Goal: Register for event/course

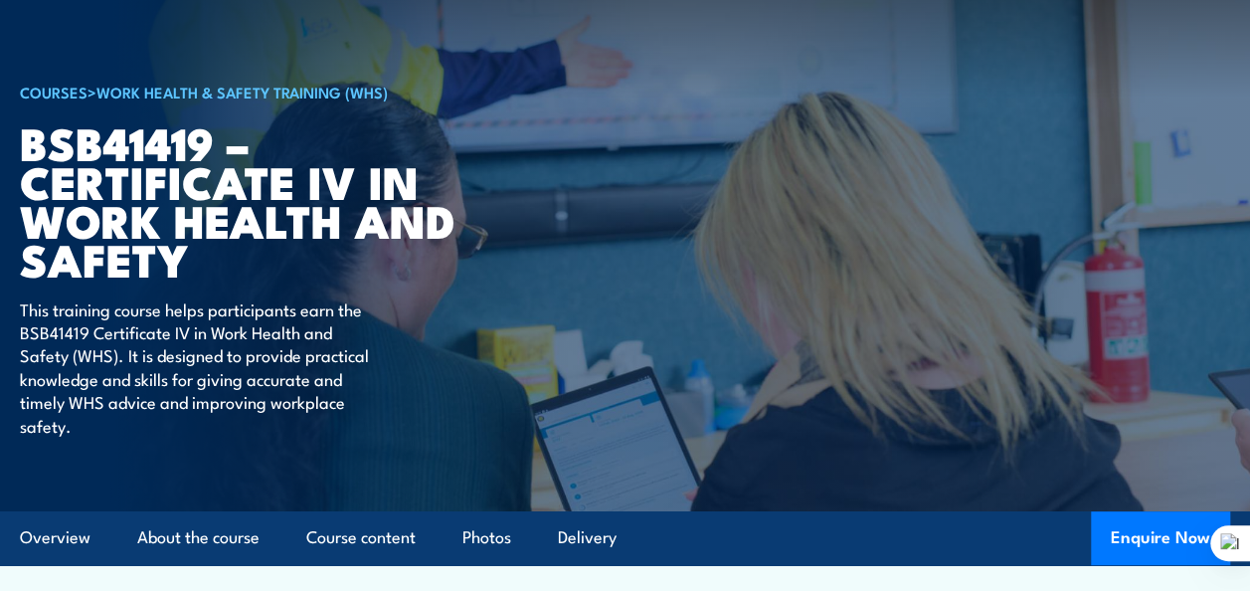
click at [472, 297] on div "COURSES > Work Health & Safety Training (WHS) BSB41419 – Certificate IV in Work…" at bounding box center [265, 209] width 491 height 603
click at [178, 394] on p "This training course helps participants earn the BSB41419 Certificate IV in Wor…" at bounding box center [201, 366] width 363 height 139
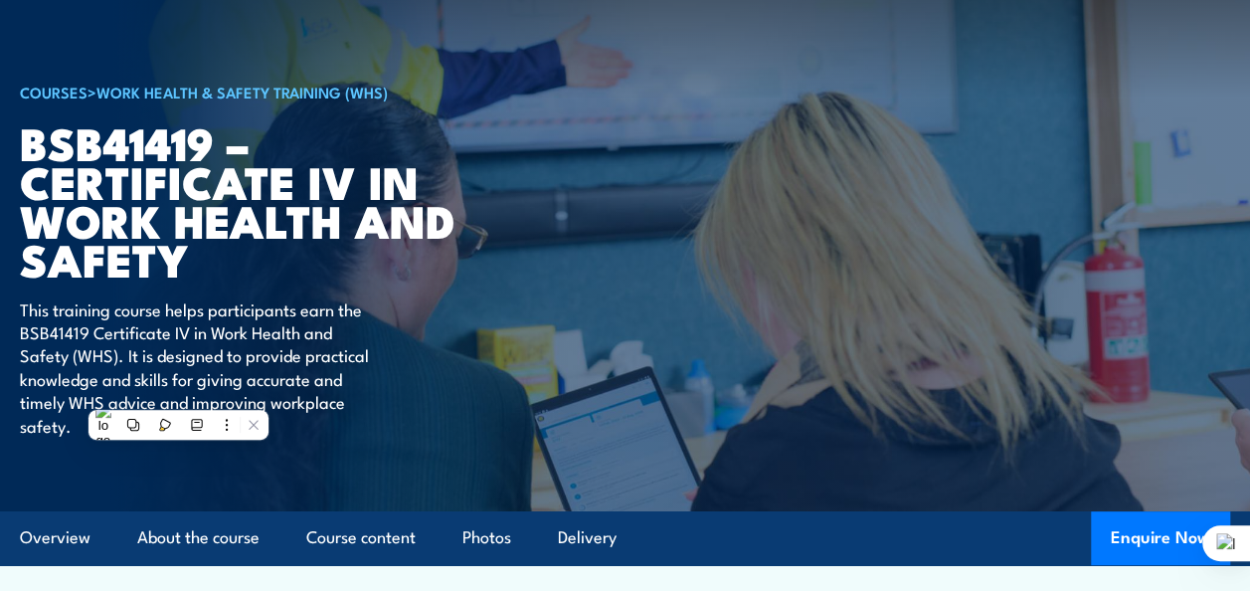
drag, startPoint x: 178, startPoint y: 394, endPoint x: 151, endPoint y: 311, distance: 86.8
click at [151, 311] on p "This training course helps participants earn the BSB41419 Certificate IV in Wor…" at bounding box center [201, 366] width 363 height 139
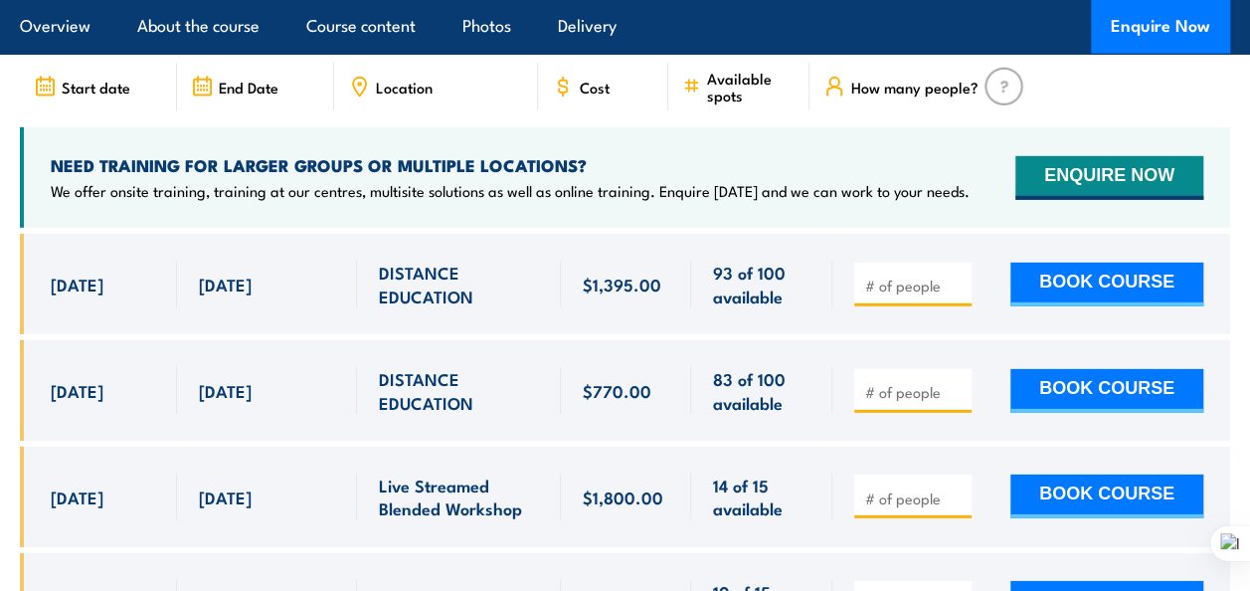
scroll to position [6509, 0]
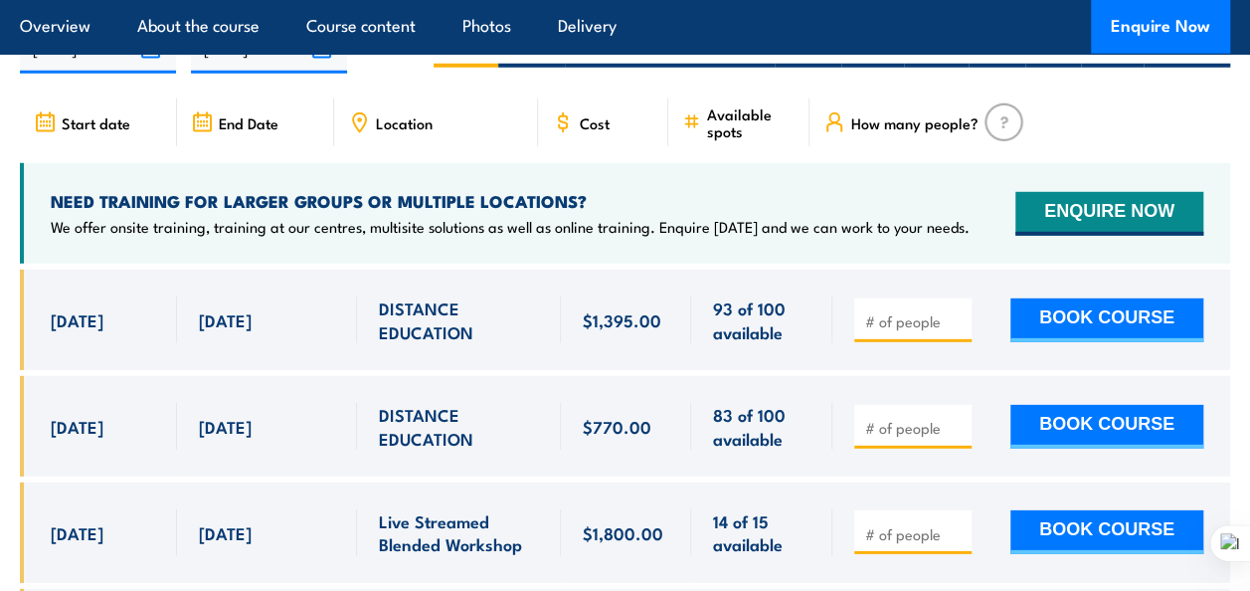
click at [901, 418] on input "number" at bounding box center [914, 428] width 99 height 20
type input "1"
click at [954, 418] on input "1" at bounding box center [914, 428] width 99 height 20
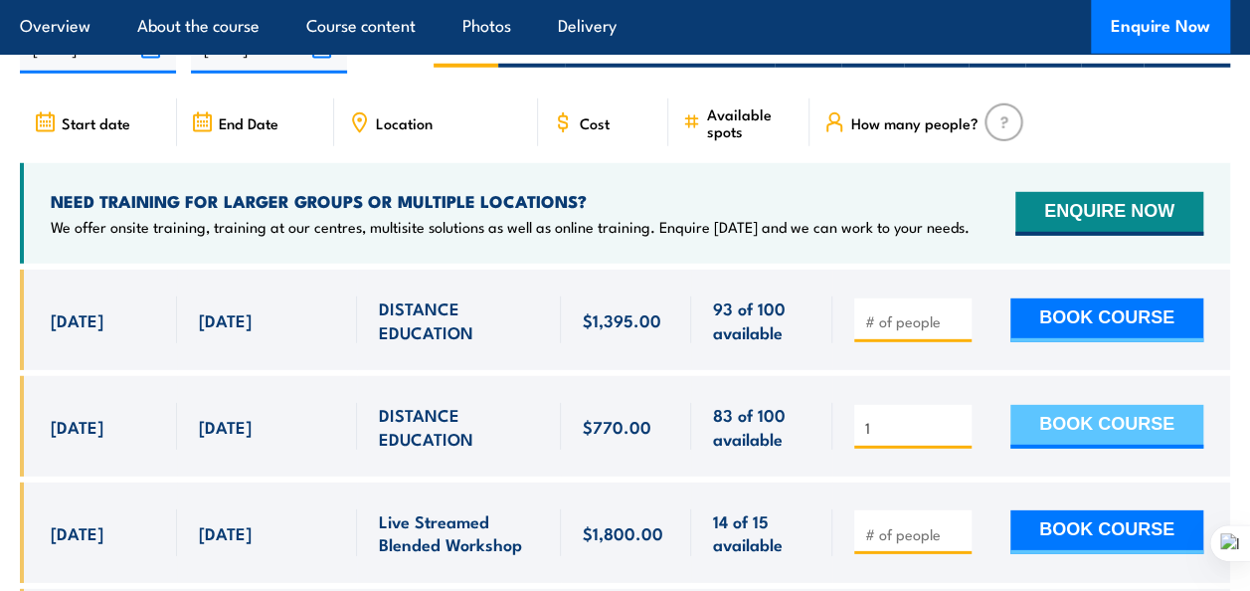
click at [1075, 405] on button "BOOK COURSE" at bounding box center [1106, 427] width 193 height 44
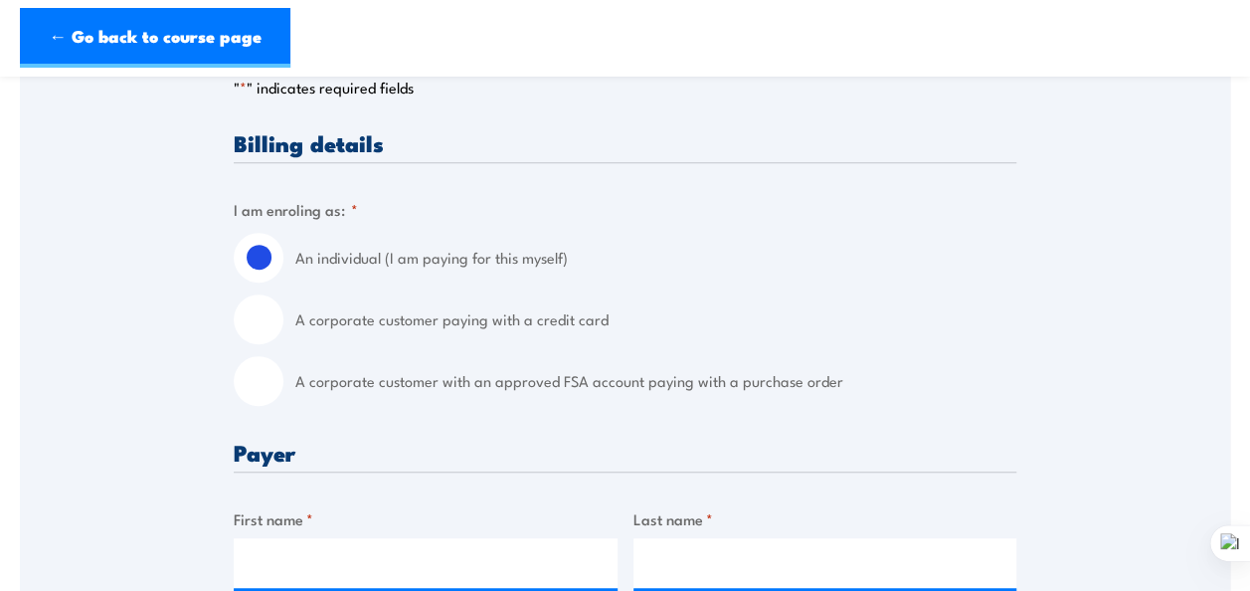
scroll to position [616, 0]
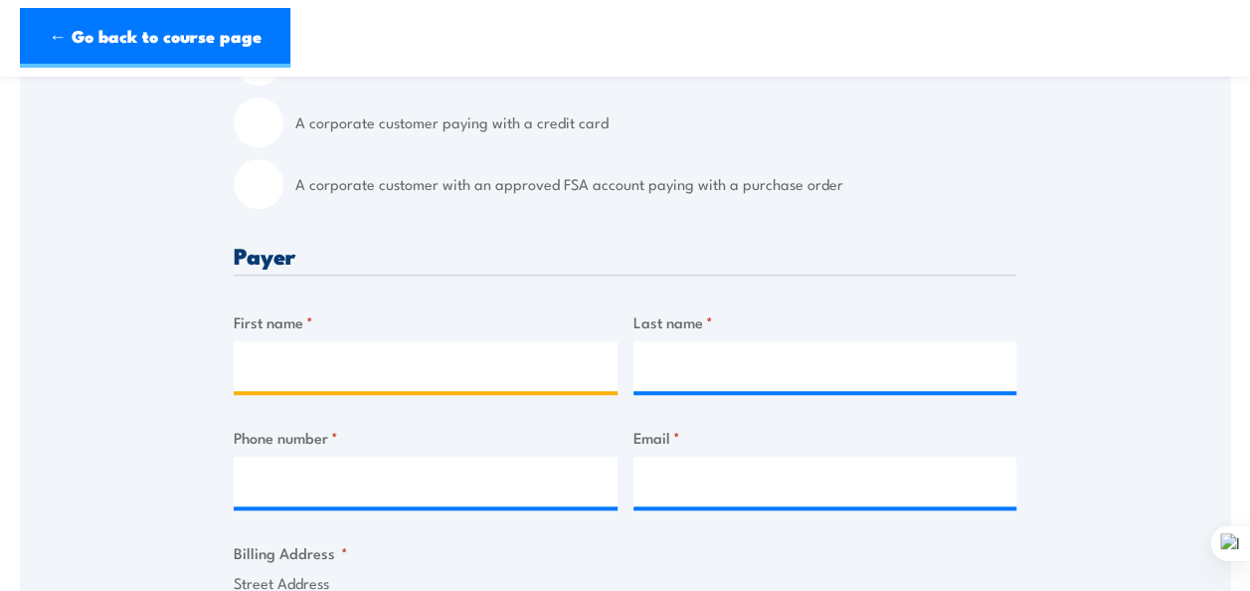
click at [367, 370] on input "First name *" at bounding box center [426, 366] width 384 height 50
click at [330, 368] on input "First name *" at bounding box center [426, 366] width 384 height 50
type input "Robson"
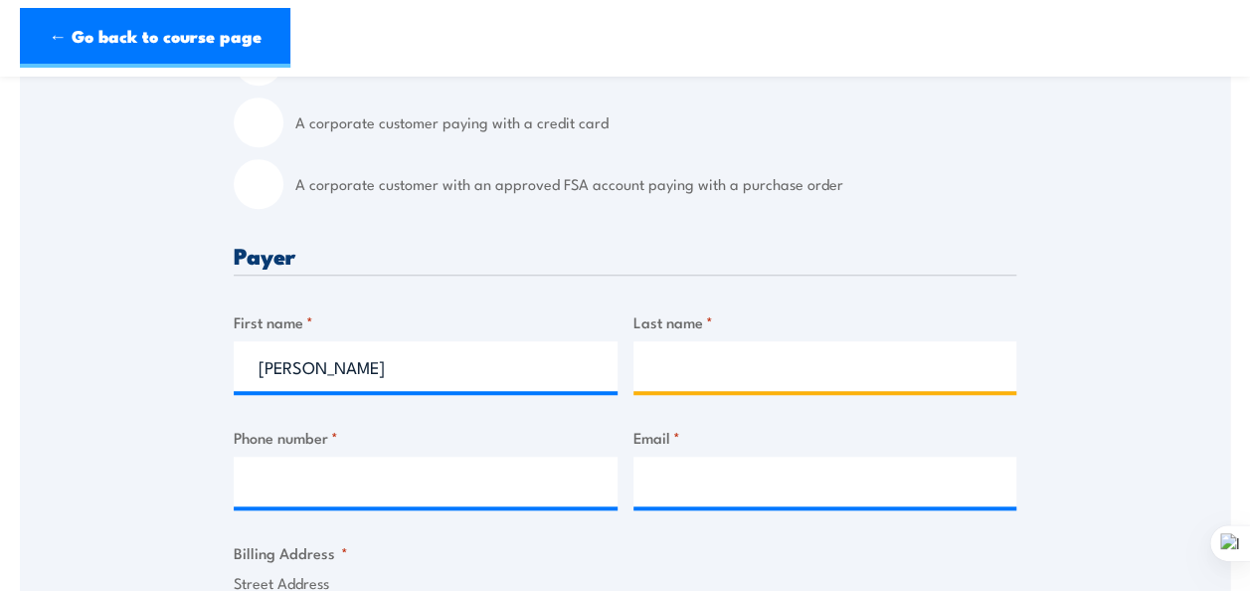
click at [676, 355] on input "Last name *" at bounding box center [825, 366] width 384 height 50
type input "Chiambiro"
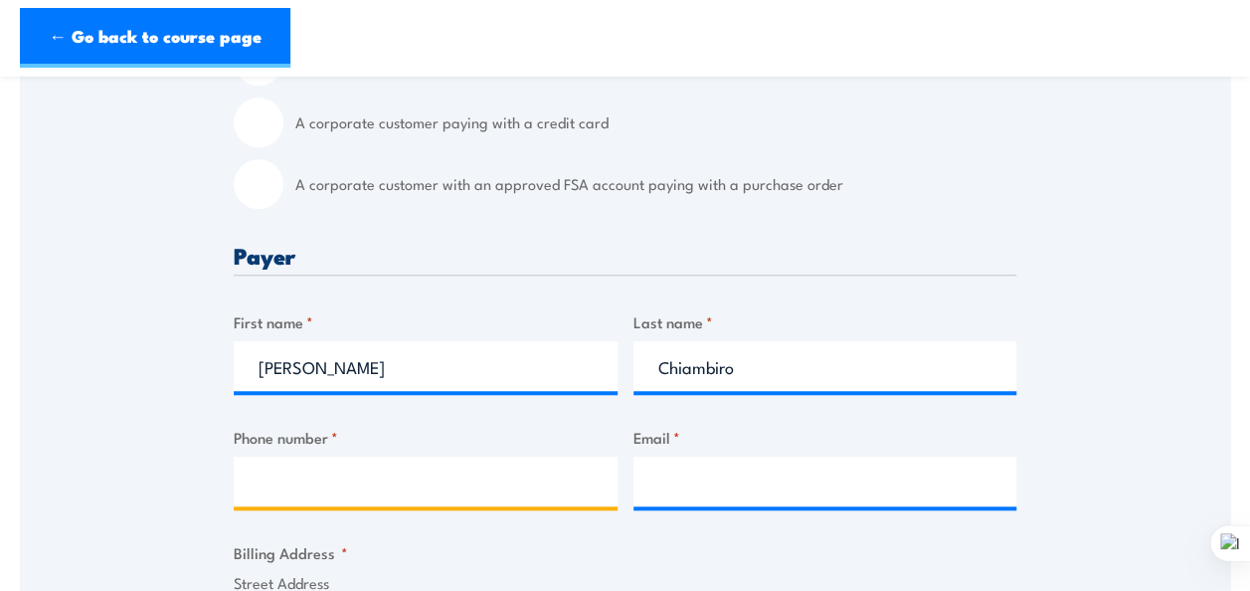
click at [334, 475] on input "Phone number *" at bounding box center [426, 481] width 384 height 50
type input "0210593902"
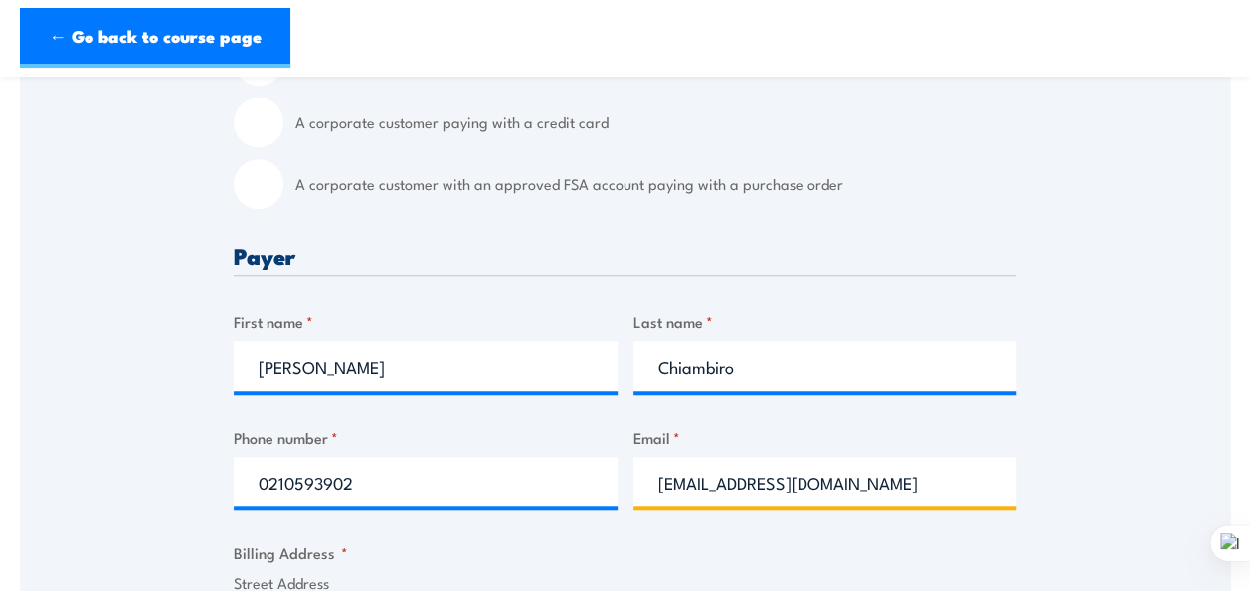
click at [893, 473] on input "robsonchiambiro@myop.ac.nz" at bounding box center [825, 481] width 384 height 50
type input "rchiambiro@gmail.com"
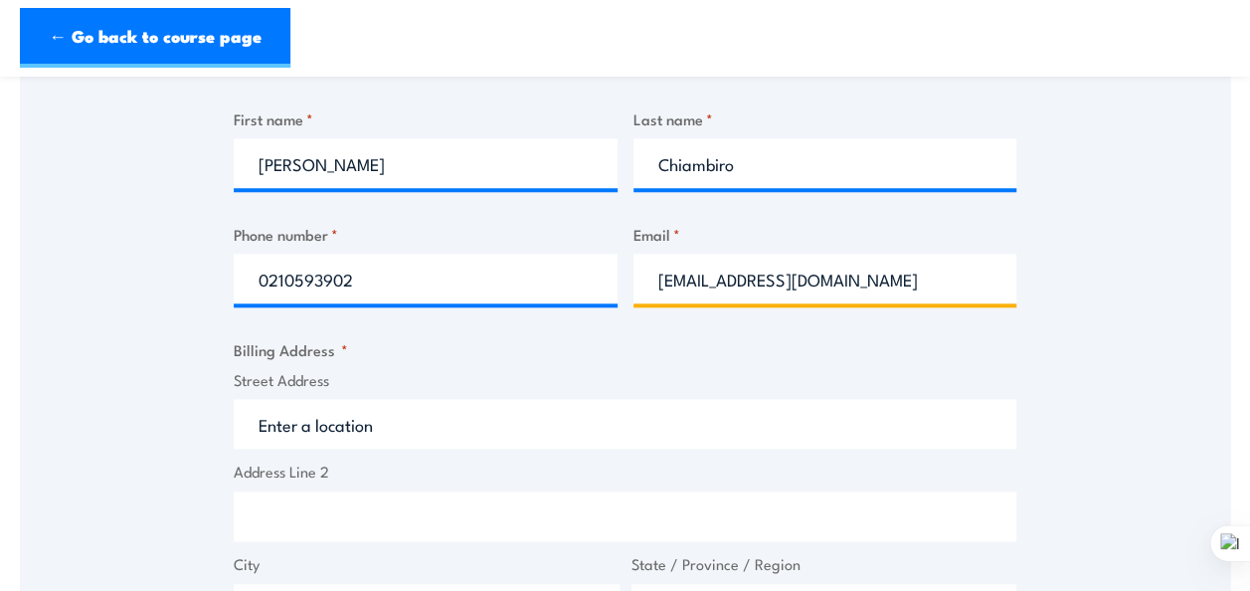
scroll to position [889, 0]
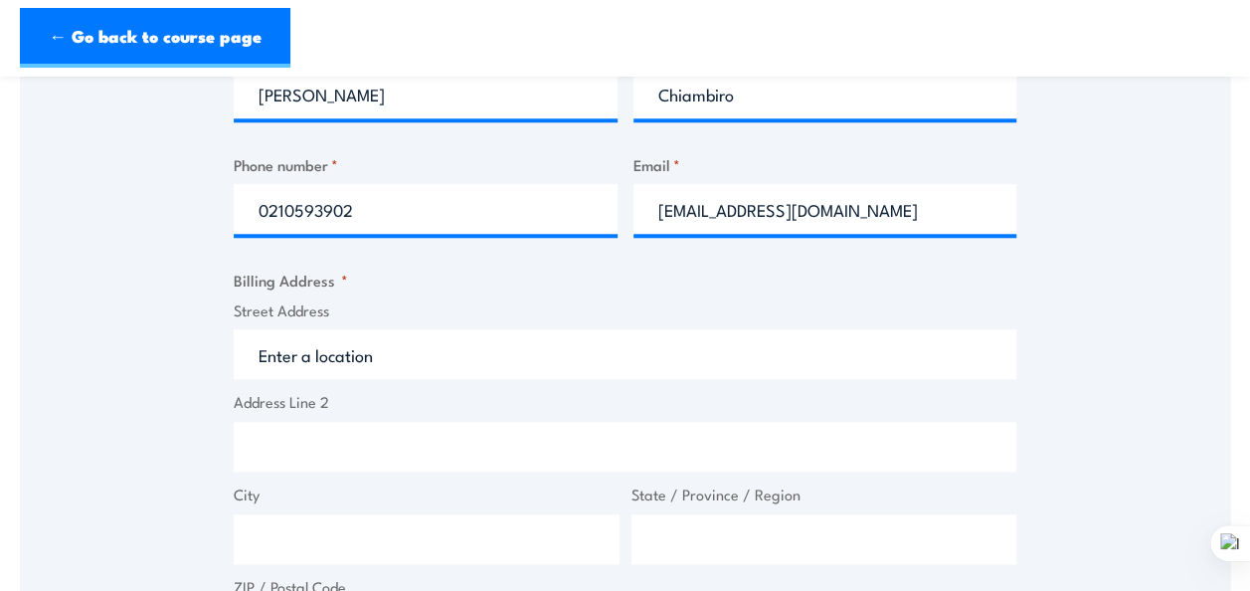
click at [303, 370] on input "Street Address" at bounding box center [625, 354] width 782 height 50
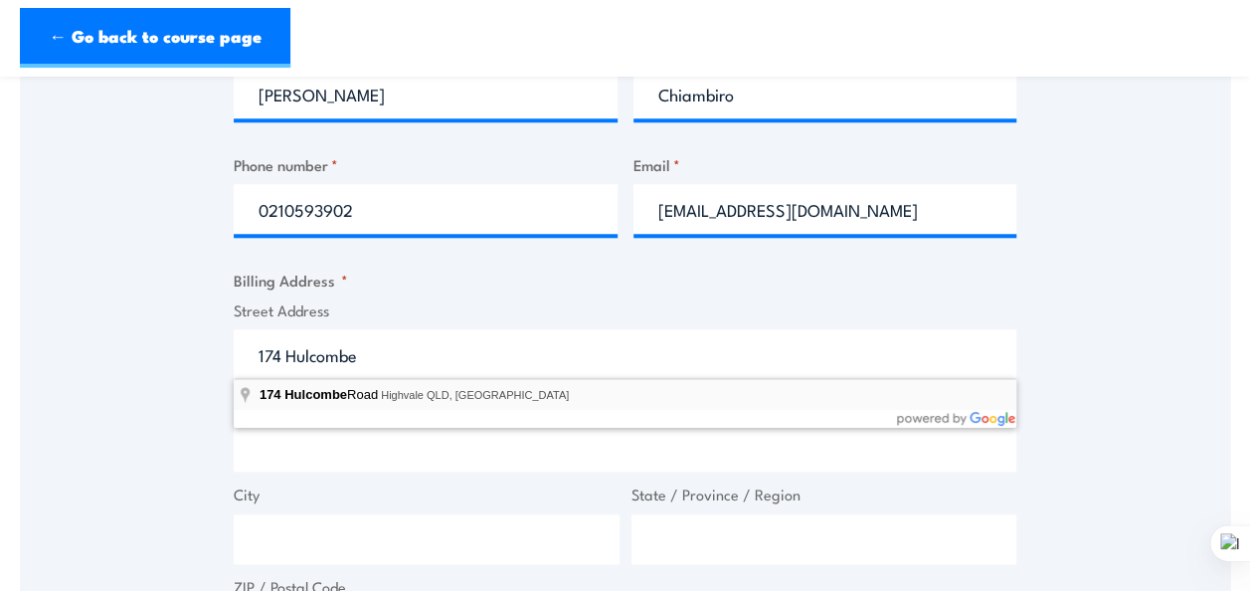
type input "174 Hulcombe Road, Highvale QLD, Australia"
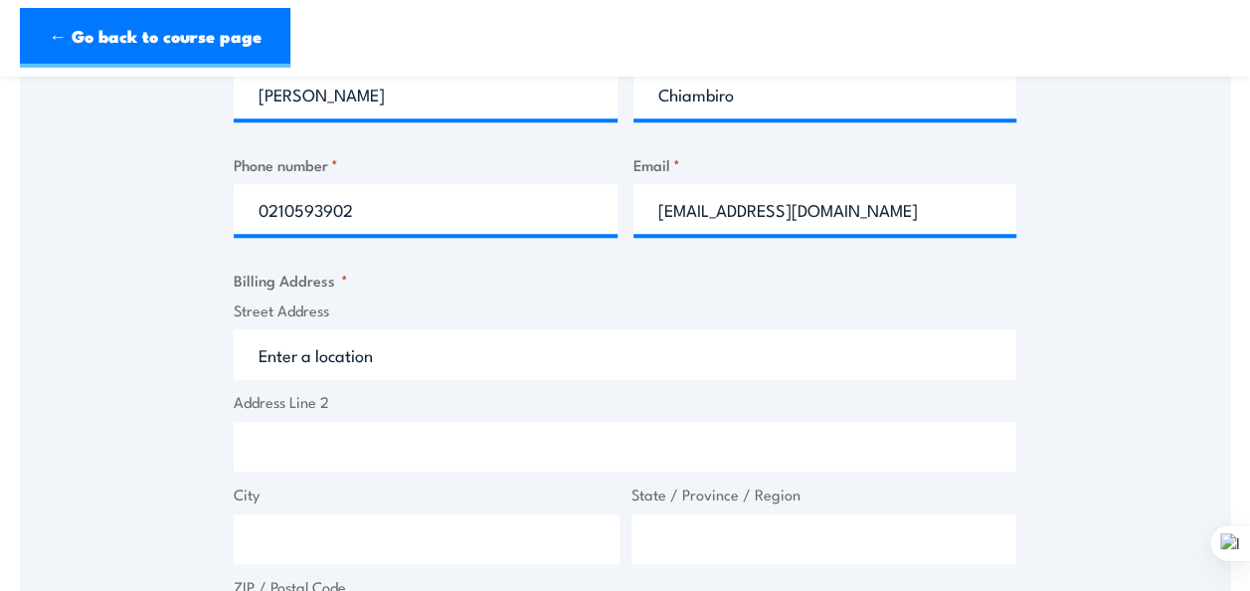
type input "174 Hulcombe Rd"
type input "Highvale"
type input "Queensland"
type input "4520"
select select "Australia"
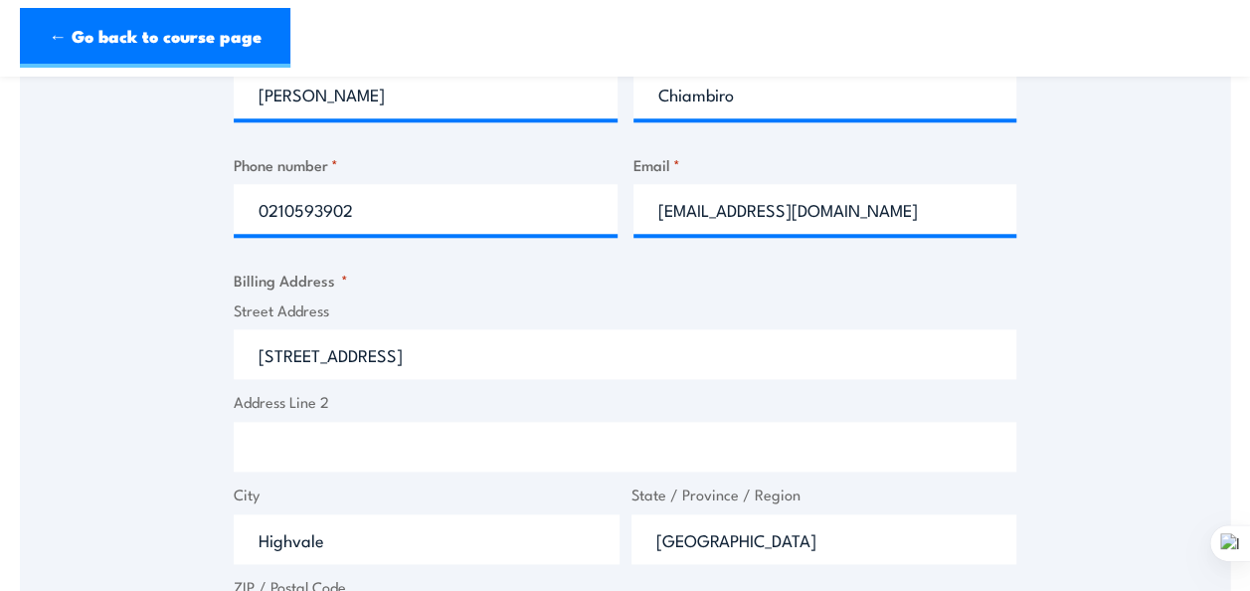
click at [325, 447] on input "Address Line 2" at bounding box center [625, 447] width 782 height 50
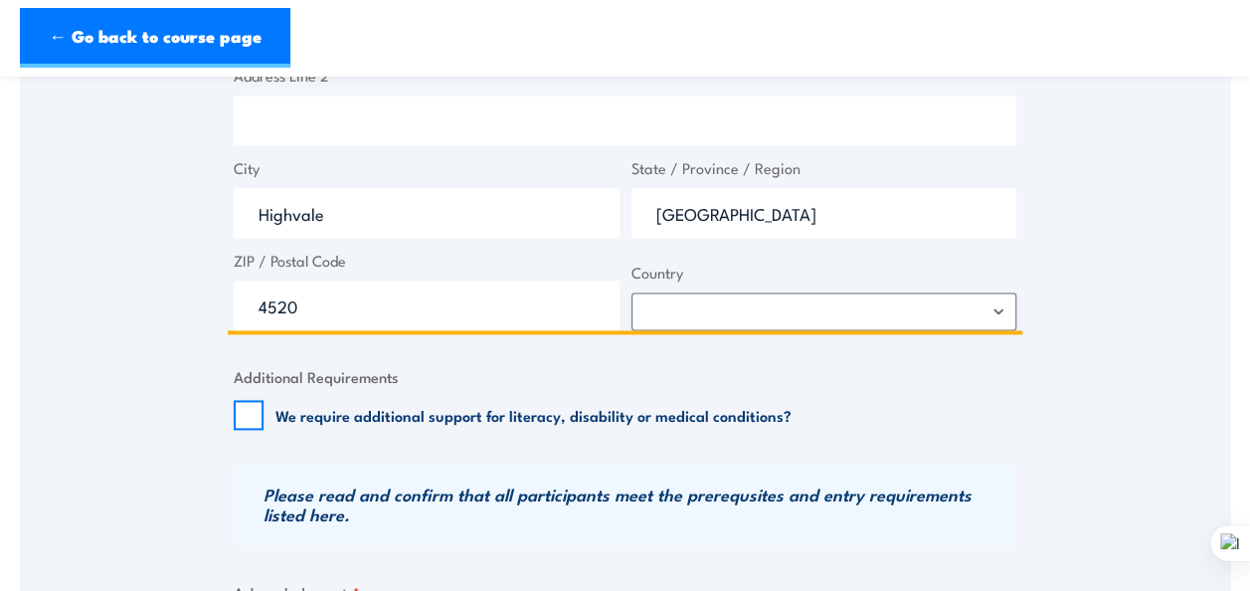
scroll to position [1223, 0]
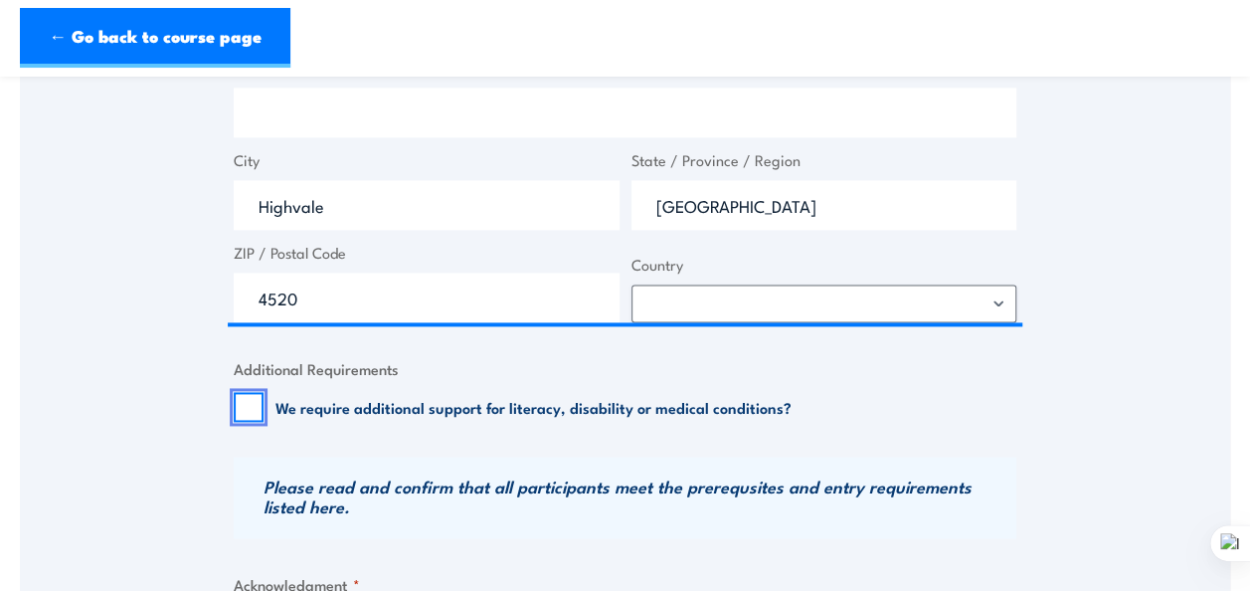
click at [255, 411] on input "We require additional support for literacy, disability or medical conditions?" at bounding box center [249, 407] width 30 height 30
checkbox input "true"
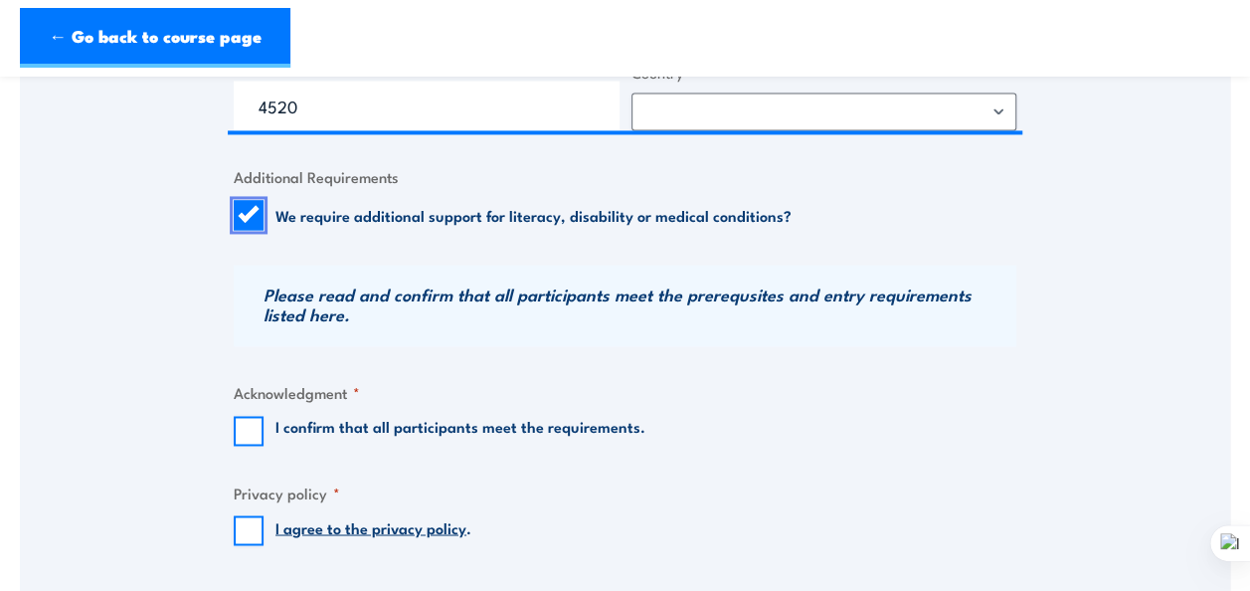
scroll to position [1408, 0]
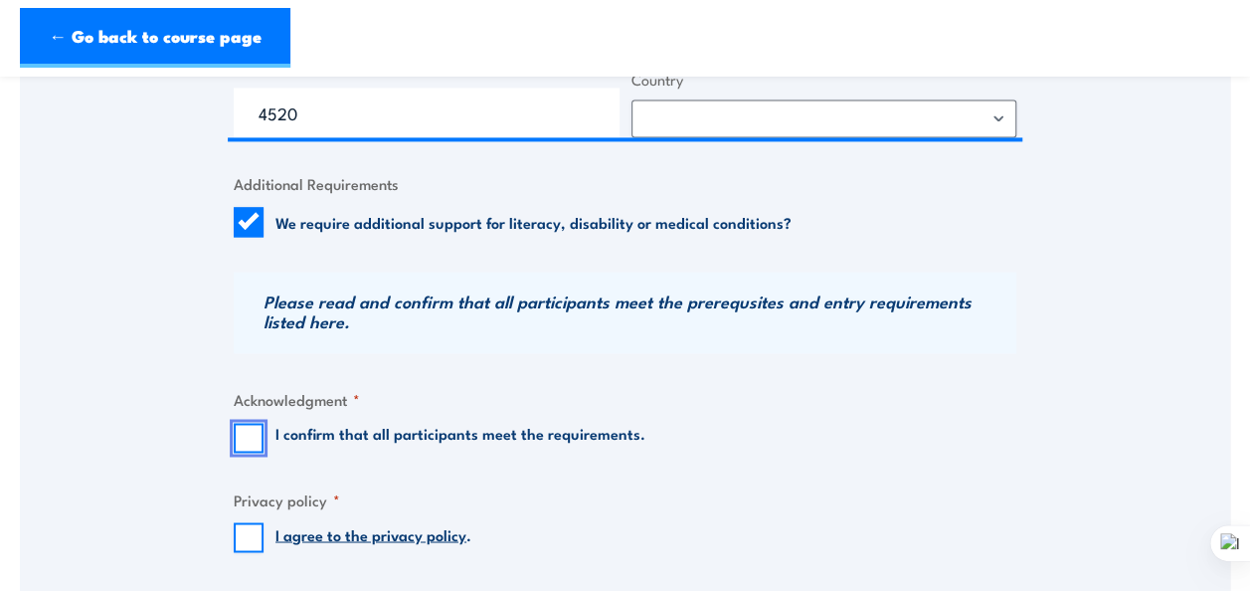
click at [244, 443] on input "I confirm that all participants meet the requirements." at bounding box center [249, 438] width 30 height 30
checkbox input "true"
click at [255, 536] on input "I agree to the privacy policy ." at bounding box center [249, 537] width 30 height 30
checkbox input "true"
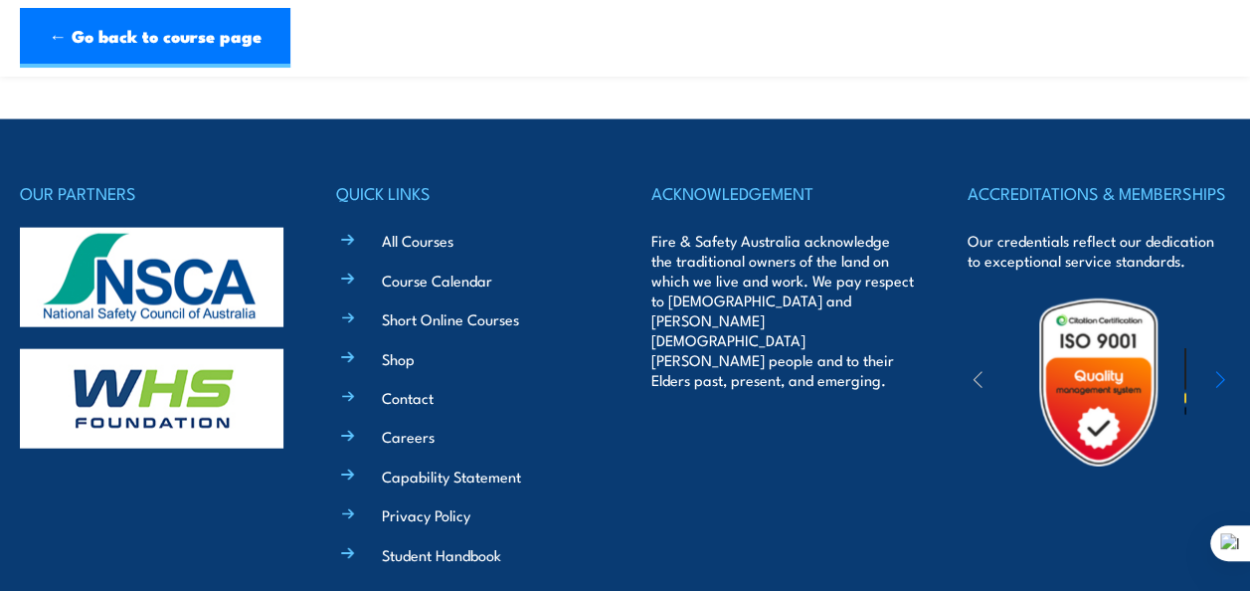
scroll to position [2126, 0]
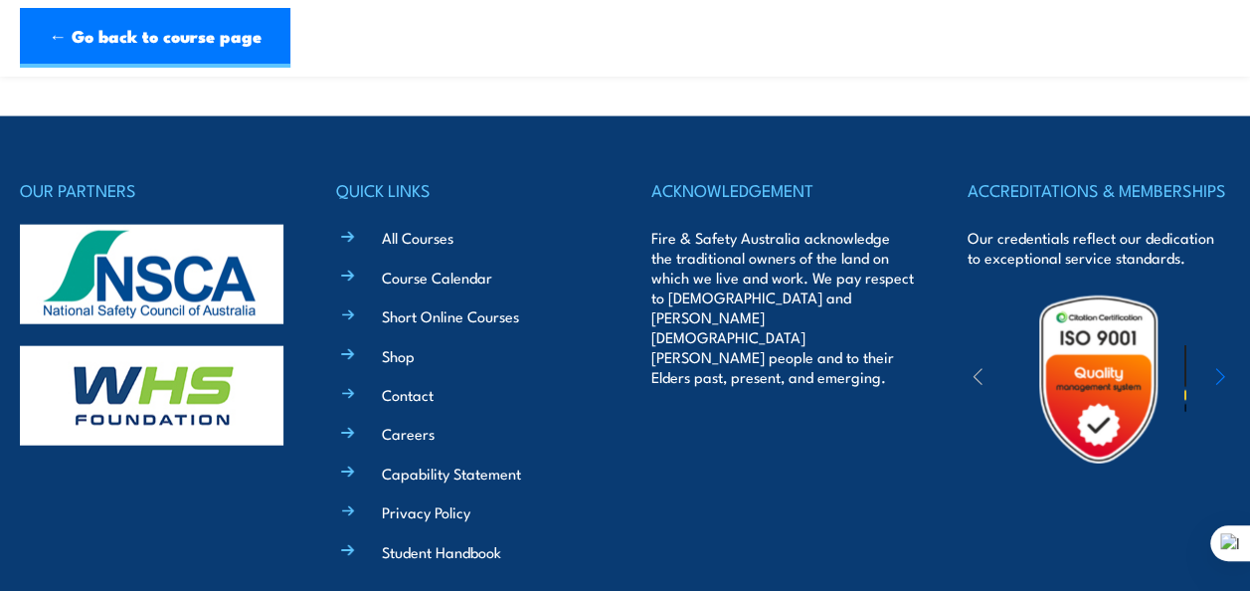
drag, startPoint x: 1246, startPoint y: 473, endPoint x: 642, endPoint y: 439, distance: 604.4
click at [642, 439] on div "OUR PARTNERS QUICK LINKS All Courses Course Calendar Short Online Courses Shop …" at bounding box center [625, 433] width 1210 height 515
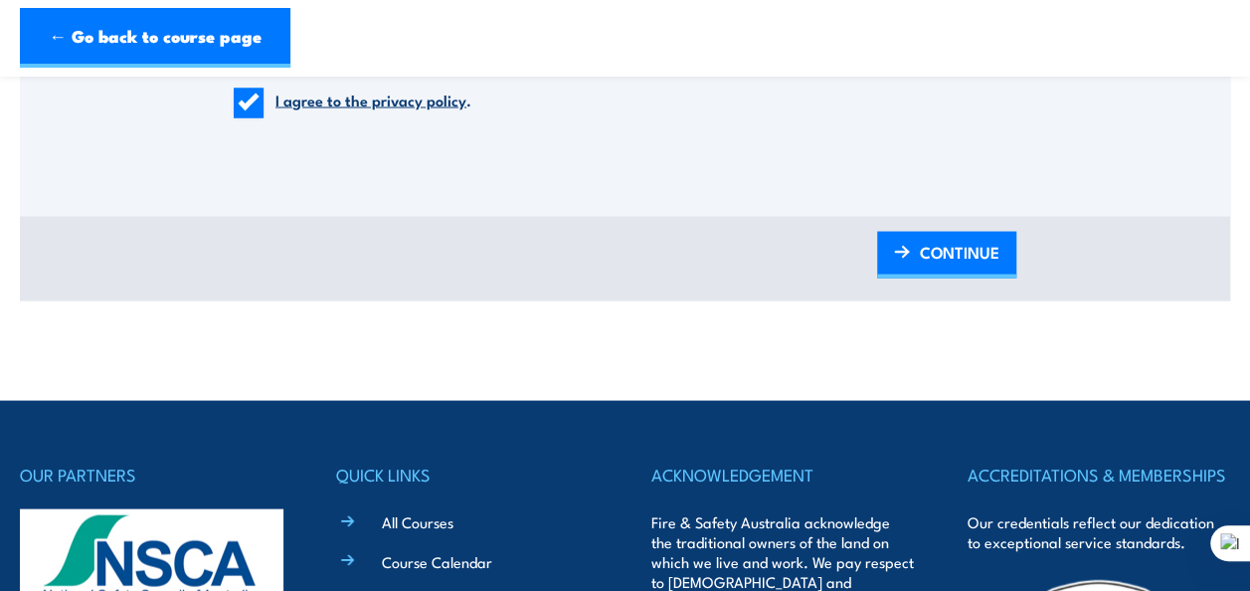
scroll to position [1831, 0]
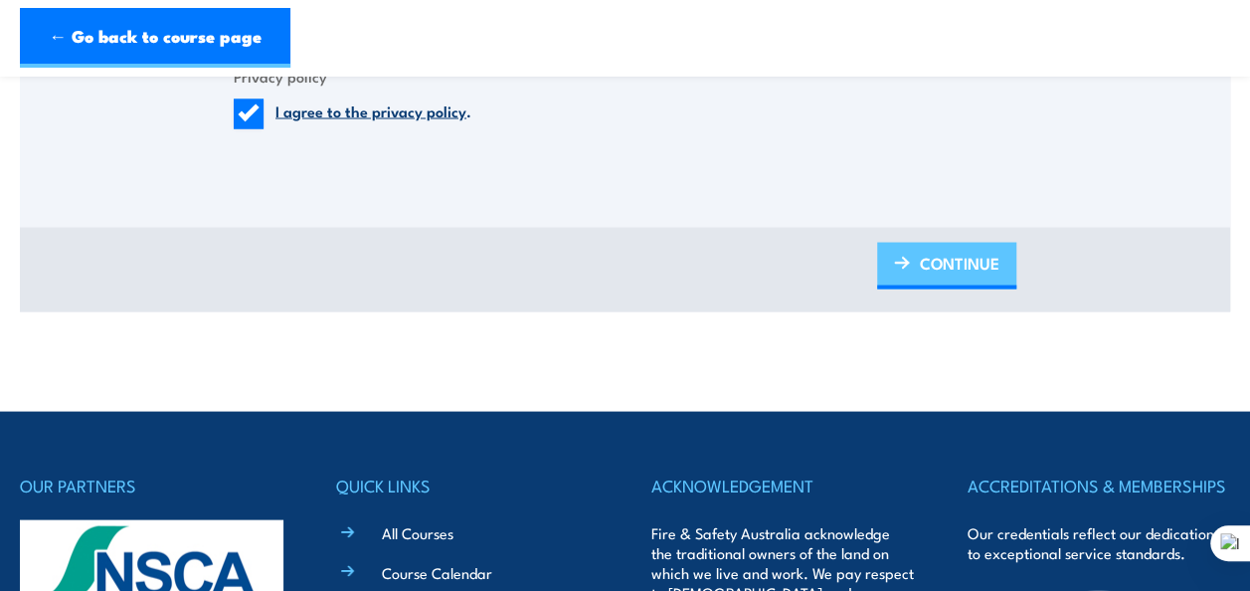
click at [963, 267] on span "CONTINUE" at bounding box center [960, 262] width 80 height 53
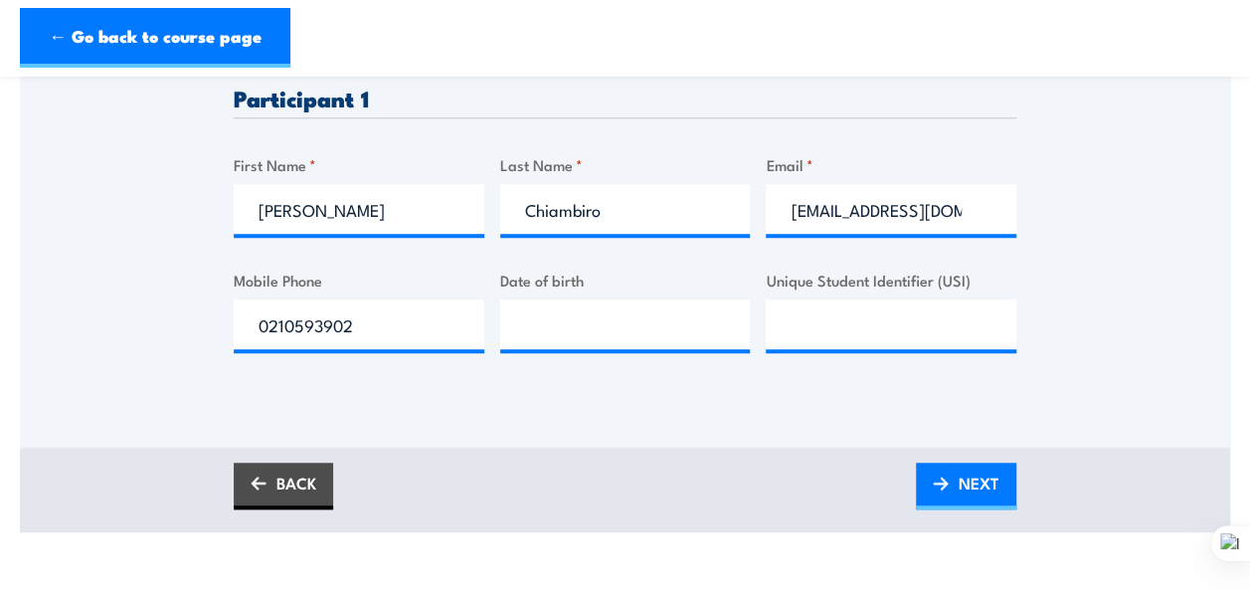
scroll to position [589, 0]
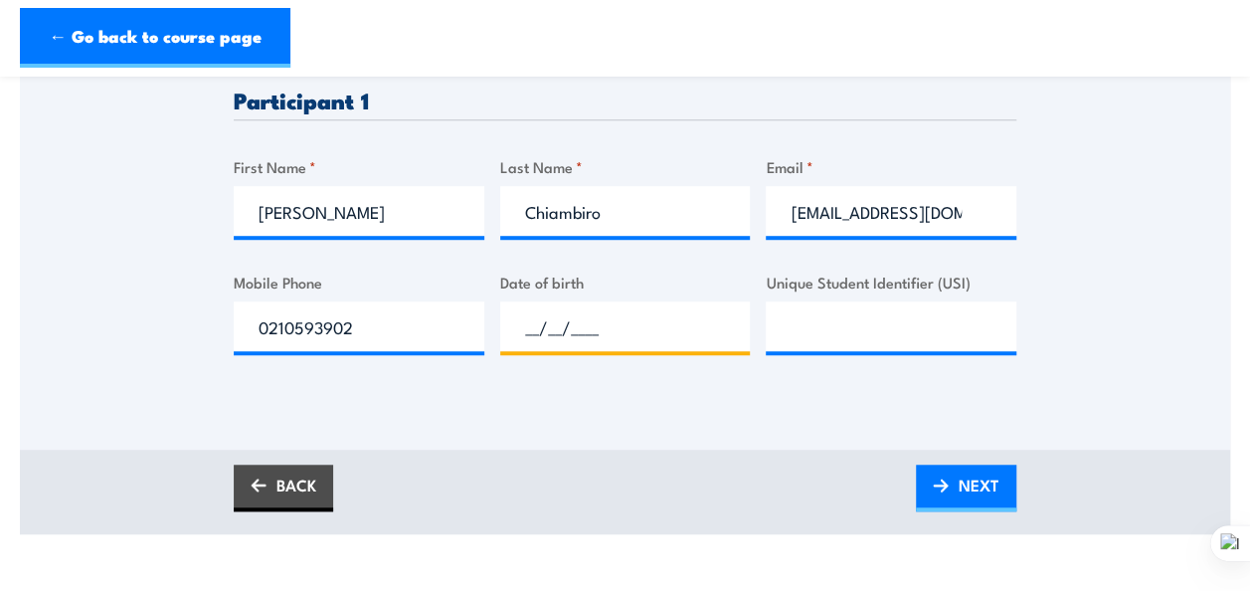
click at [542, 334] on input "__/__/____" at bounding box center [625, 326] width 251 height 50
type input "05/09/1967"
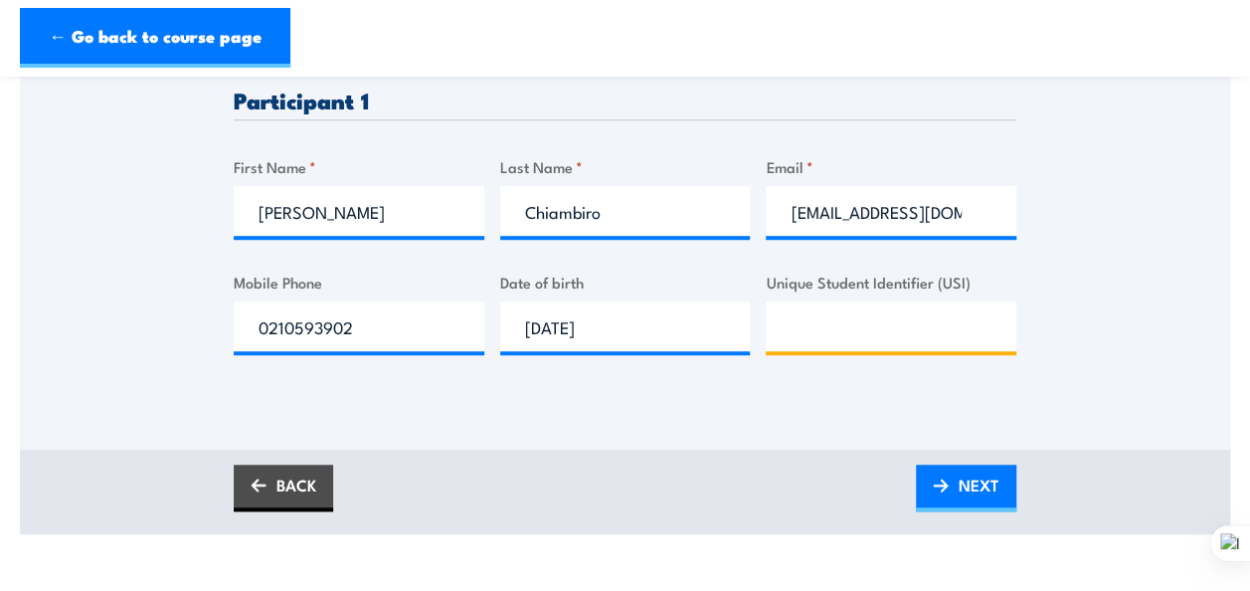
click at [813, 328] on input "Unique Student Identifier (USI)" at bounding box center [891, 326] width 251 height 50
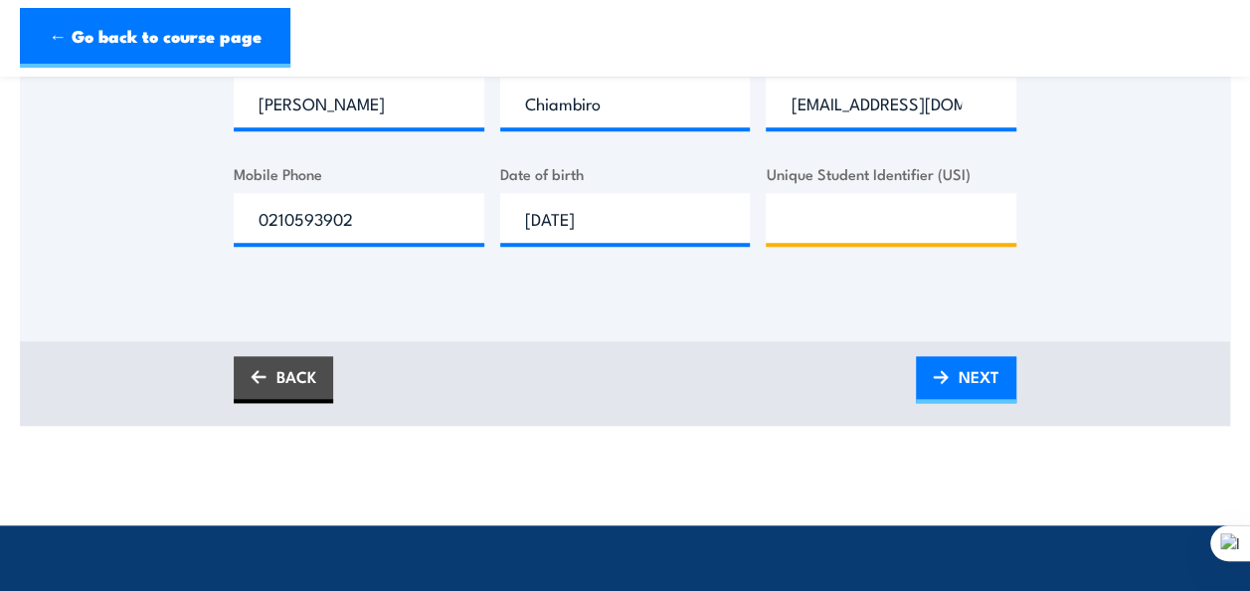
scroll to position [693, 0]
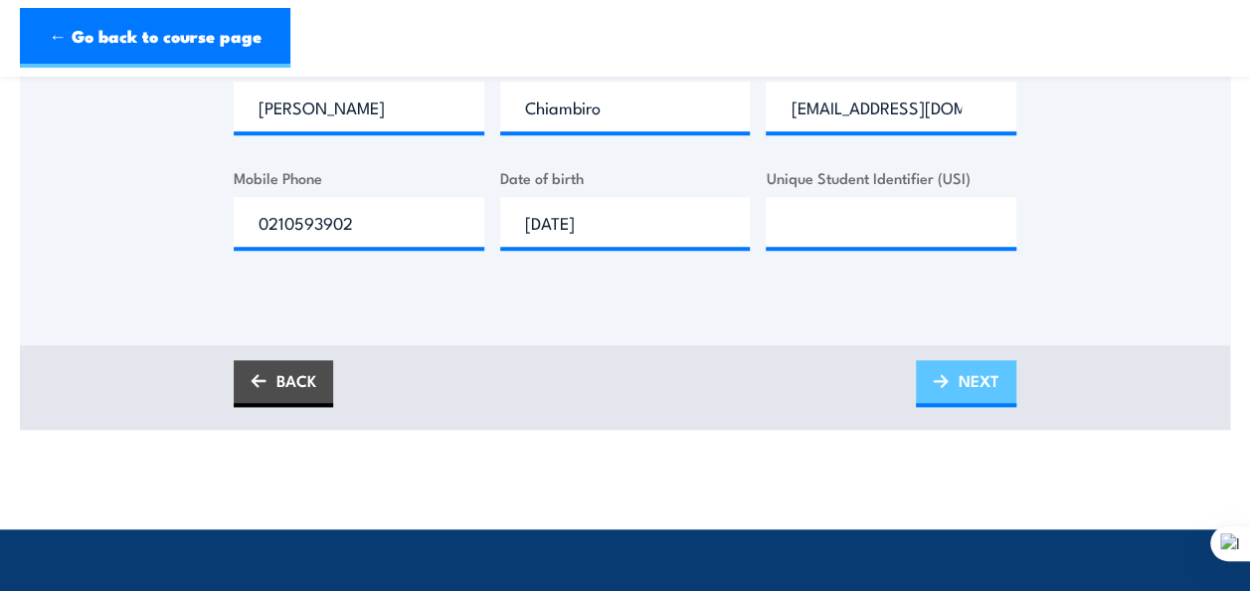
click at [988, 377] on span "NEXT" at bounding box center [978, 380] width 41 height 53
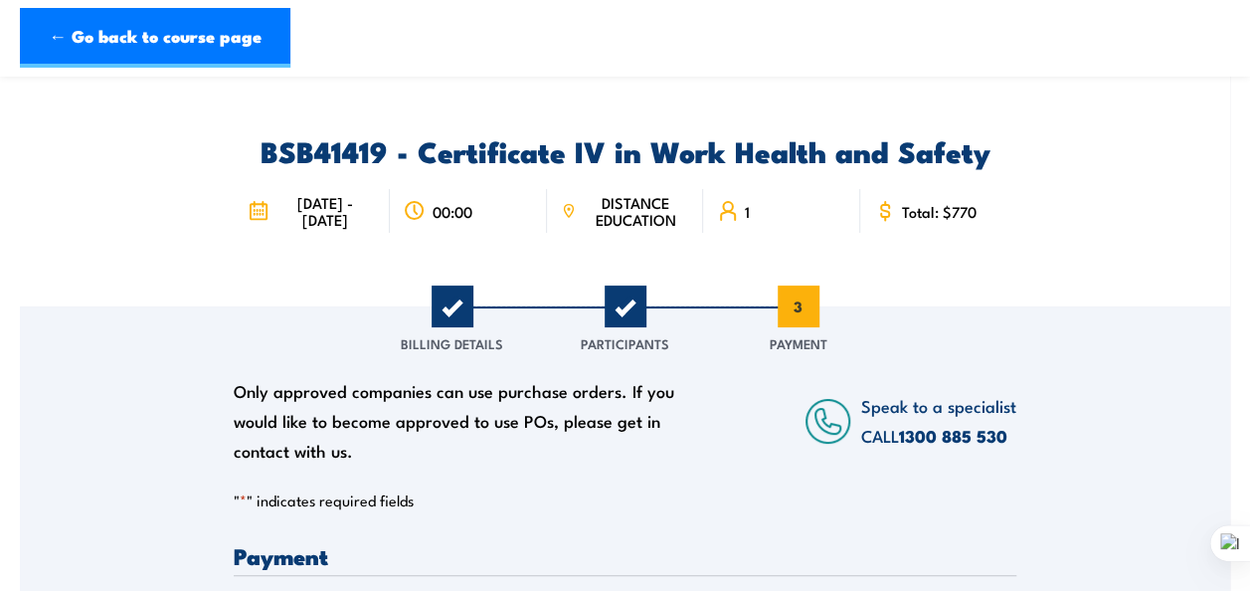
scroll to position [0, 0]
